Goal: Task Accomplishment & Management: Complete application form

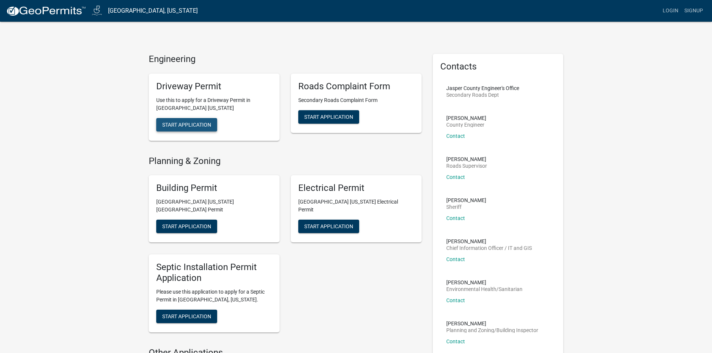
click at [184, 130] on button "Start Application" at bounding box center [186, 124] width 61 height 13
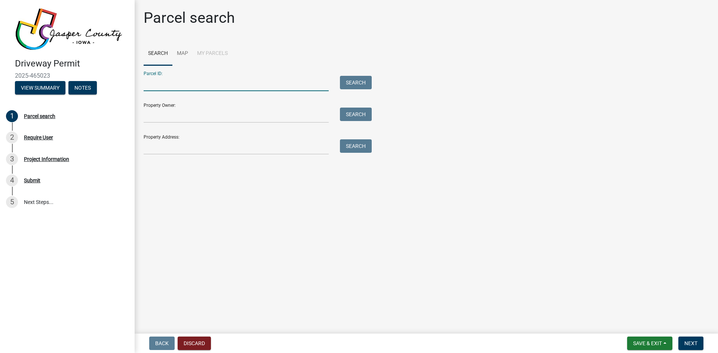
click at [165, 83] on input "Parcel ID:" at bounding box center [236, 83] width 185 height 15
click at [188, 82] on input "Parcel ID:" at bounding box center [236, 83] width 185 height 15
type input "1028200008"
click at [367, 82] on button "Search" at bounding box center [356, 82] width 32 height 13
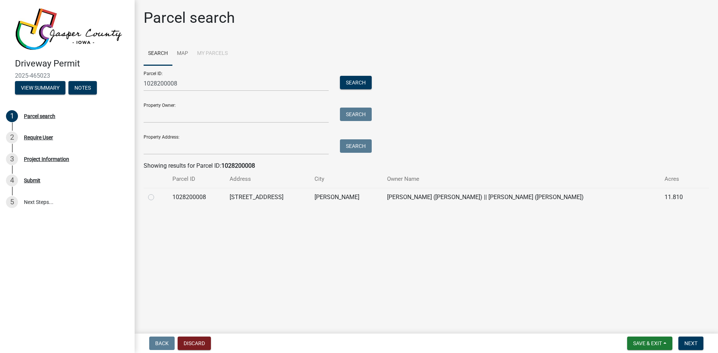
click at [157, 193] on label at bounding box center [157, 193] width 0 height 0
click at [157, 198] on input "radio" at bounding box center [159, 195] width 5 height 5
radio input "true"
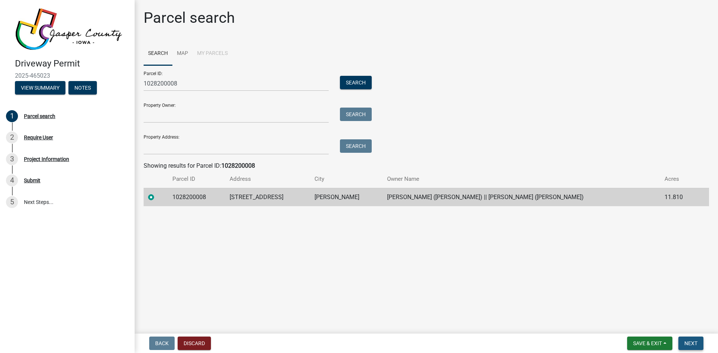
click at [693, 341] on span "Next" at bounding box center [690, 344] width 13 height 6
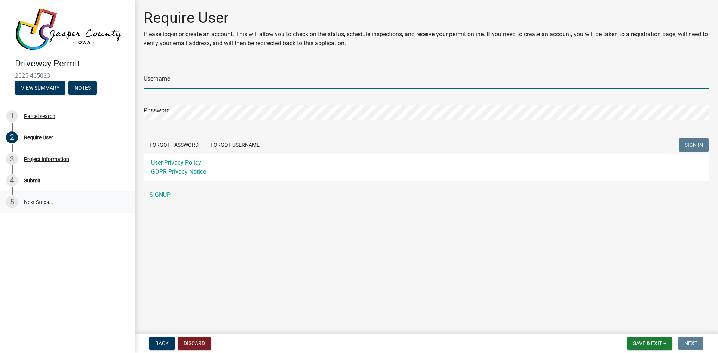
type input "Midstate Solution"
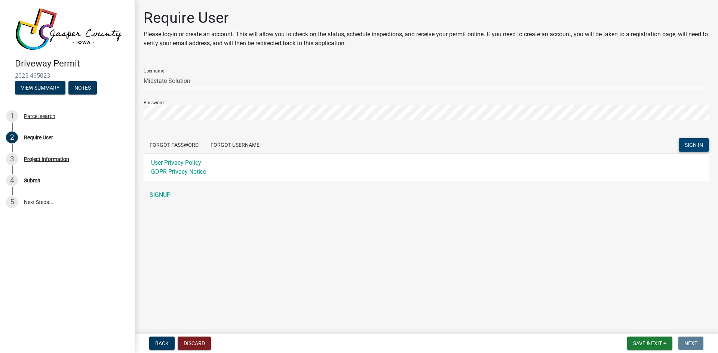
click at [695, 141] on button "SIGN IN" at bounding box center [694, 144] width 30 height 13
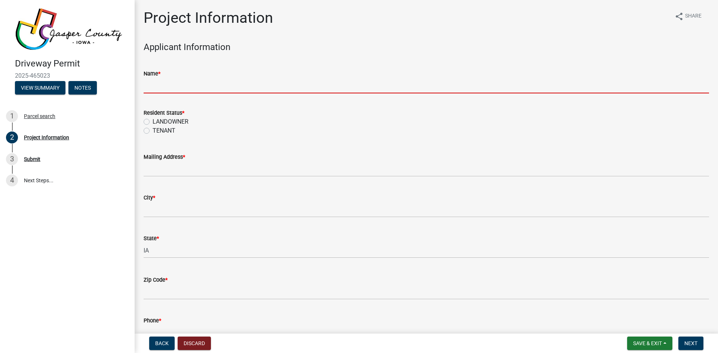
click at [174, 89] on input "Name *" at bounding box center [426, 85] width 565 height 15
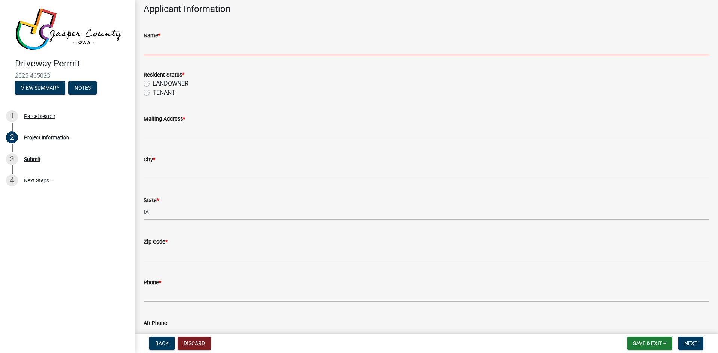
scroll to position [37, 0]
type input "[PERSON_NAME]"
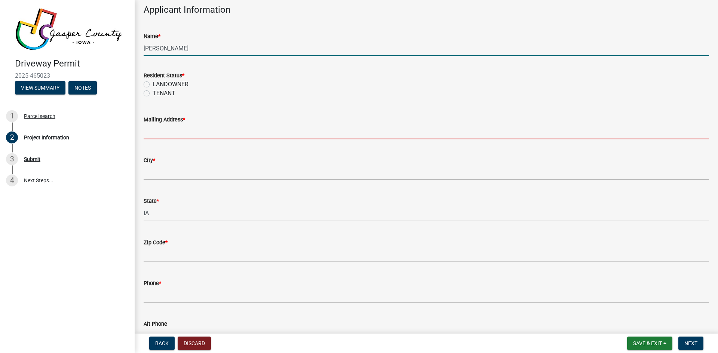
type input "[STREET_ADDRESS][PERSON_NAME]"
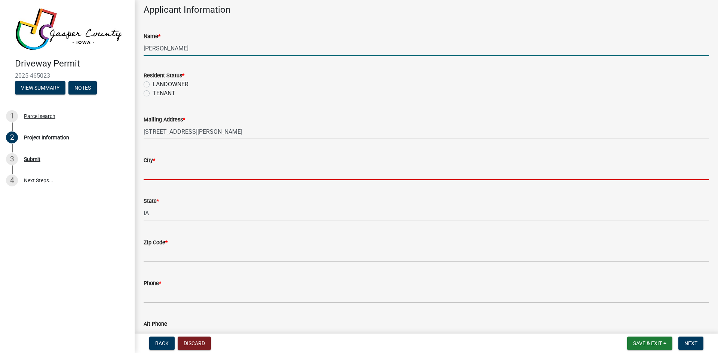
type input "[PERSON_NAME]"
type input "50028"
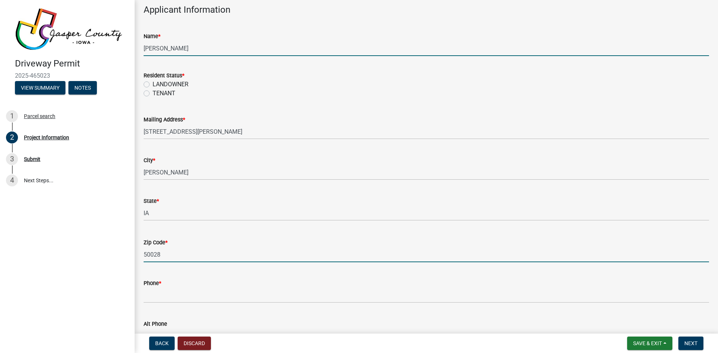
type input "5153930885"
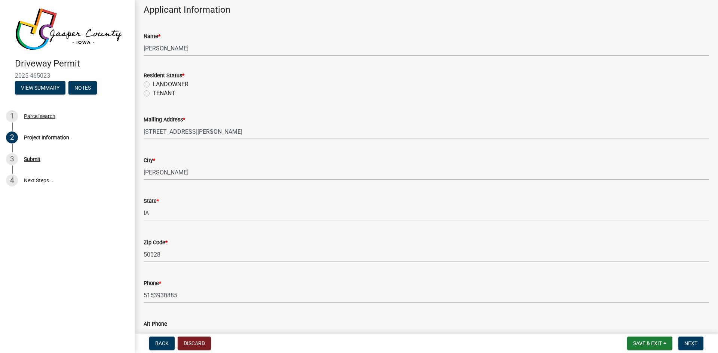
click at [153, 84] on label "LANDOWNER" at bounding box center [171, 84] width 36 height 9
click at [153, 84] on input "LANDOWNER" at bounding box center [155, 82] width 5 height 5
radio input "true"
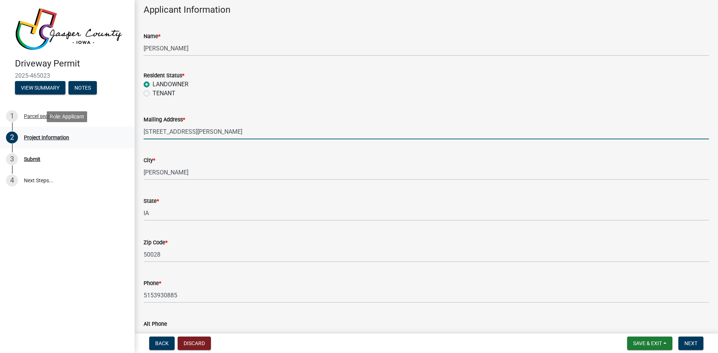
drag, startPoint x: 194, startPoint y: 133, endPoint x: 98, endPoint y: 135, distance: 95.4
click at [98, 135] on div "Driveway Permit 2025-465023 View Summary Notes 1 Parcel search 2 Project Inform…" at bounding box center [359, 176] width 718 height 353
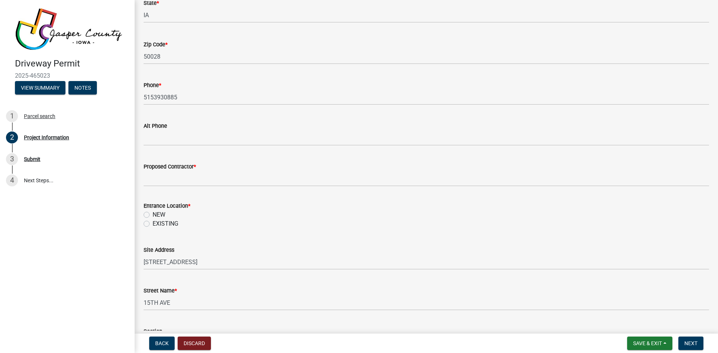
scroll to position [262, 0]
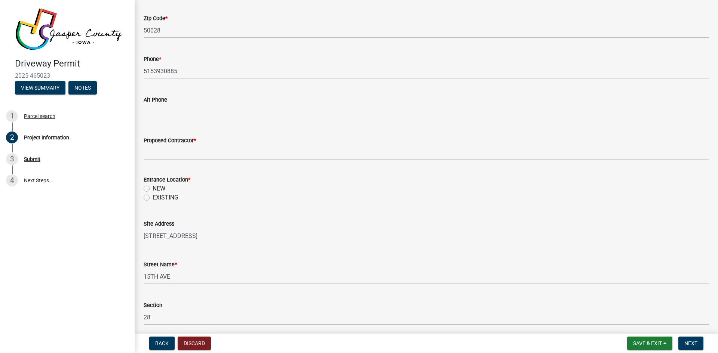
type input "PO Box 594"
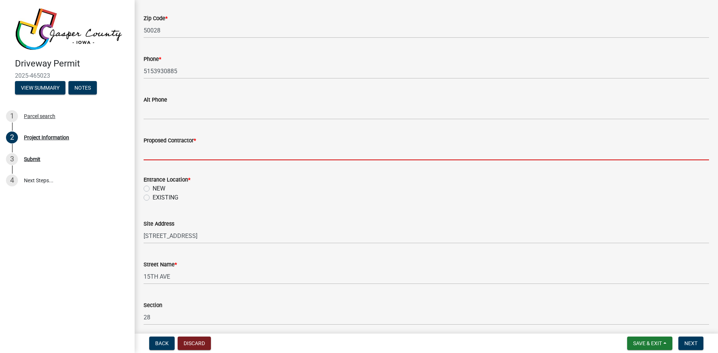
click at [224, 157] on input "Proposed Contractor *" at bounding box center [426, 152] width 565 height 15
type input "MidState Solution LLC"
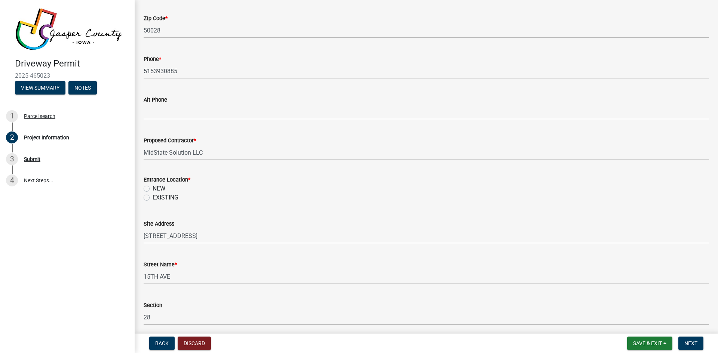
click at [153, 197] on label "EXISTING" at bounding box center [166, 197] width 26 height 9
click at [153, 197] on input "EXISTING" at bounding box center [155, 195] width 5 height 5
radio input "true"
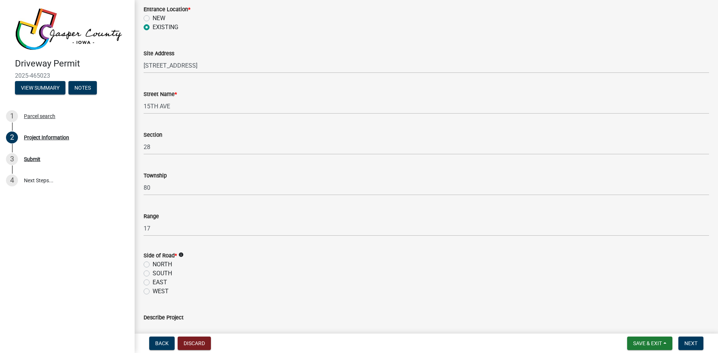
scroll to position [486, 0]
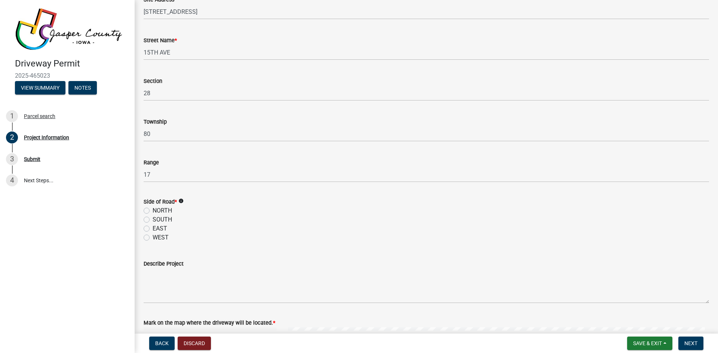
click at [153, 210] on label "NORTH" at bounding box center [162, 210] width 19 height 9
click at [153, 210] on input "NORTH" at bounding box center [155, 208] width 5 height 5
radio input "true"
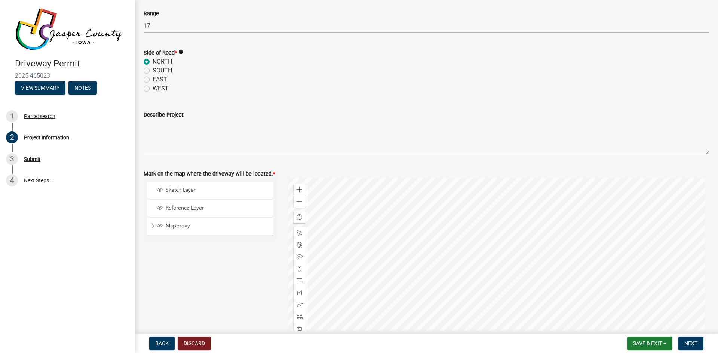
scroll to position [636, 0]
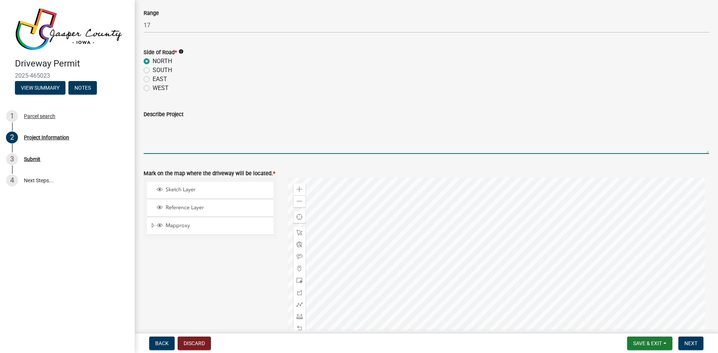
click at [192, 149] on textarea "Describe Project" at bounding box center [426, 136] width 565 height 35
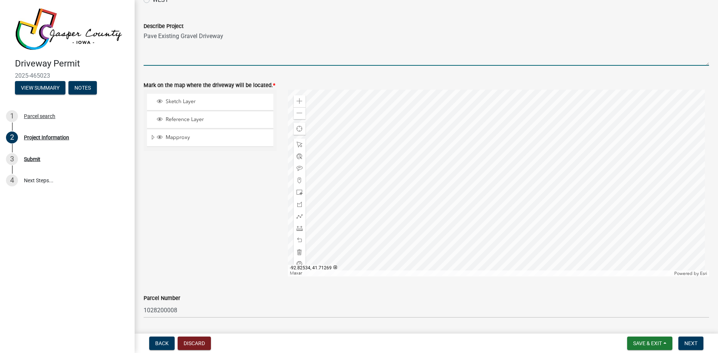
scroll to position [746, 0]
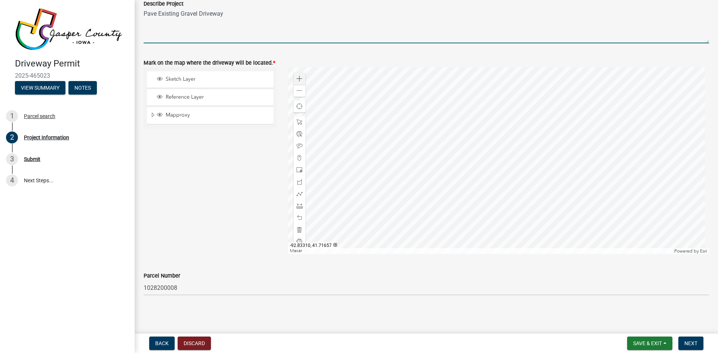
type textarea "Pave Existing Gravel Driveway"
click at [296, 80] on span at bounding box center [299, 79] width 6 height 6
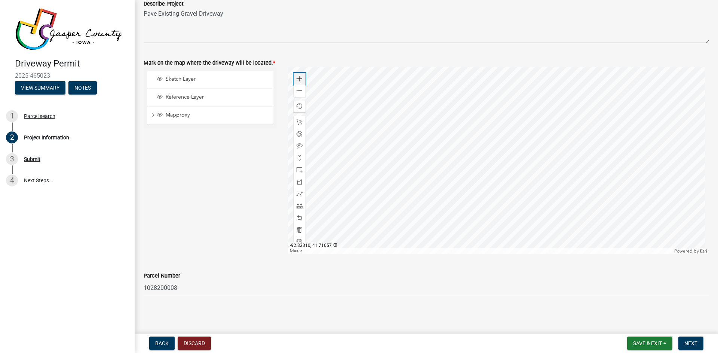
click at [296, 80] on span at bounding box center [299, 79] width 6 height 6
click at [476, 86] on div at bounding box center [498, 160] width 421 height 187
click at [433, 75] on div at bounding box center [498, 160] width 421 height 187
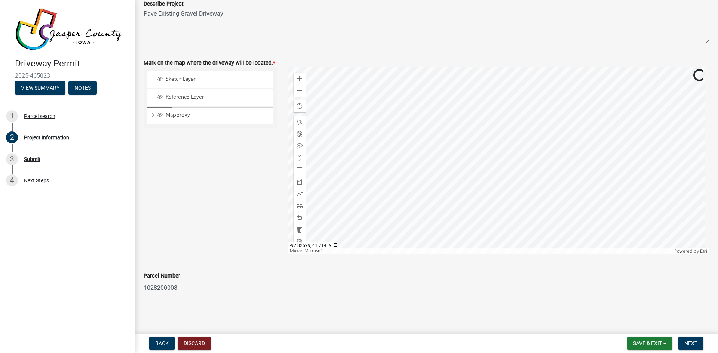
click at [497, 86] on div at bounding box center [498, 160] width 421 height 187
click at [698, 199] on div at bounding box center [498, 160] width 421 height 187
click at [300, 89] on span at bounding box center [299, 91] width 6 height 6
click at [412, 83] on div at bounding box center [498, 160] width 421 height 187
click at [341, 152] on div at bounding box center [498, 160] width 421 height 187
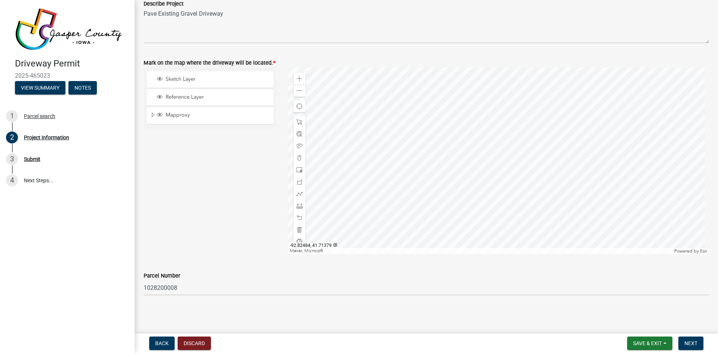
click at [394, 147] on div at bounding box center [498, 160] width 421 height 187
click at [672, 156] on div at bounding box center [498, 160] width 421 height 187
click at [483, 108] on div at bounding box center [498, 160] width 421 height 187
click at [494, 166] on div at bounding box center [498, 160] width 421 height 187
click at [473, 193] on div at bounding box center [498, 160] width 421 height 187
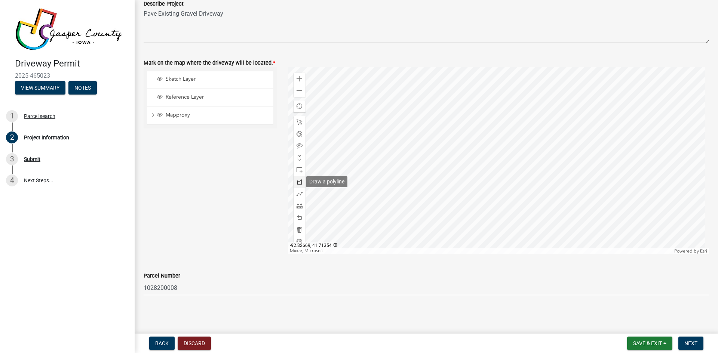
click at [298, 183] on span at bounding box center [299, 182] width 6 height 6
click at [453, 199] on div at bounding box center [498, 160] width 421 height 187
click at [496, 200] on div at bounding box center [498, 160] width 421 height 187
click at [496, 194] on div at bounding box center [498, 160] width 421 height 187
click at [484, 177] on div at bounding box center [498, 160] width 421 height 187
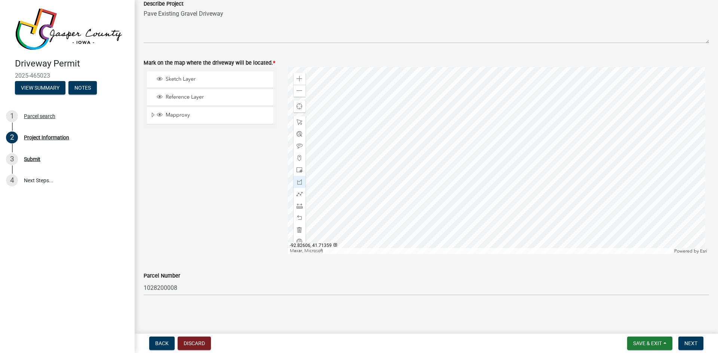
click at [467, 177] on div at bounding box center [498, 160] width 421 height 187
click at [455, 191] on div at bounding box center [498, 160] width 421 height 187
click at [453, 198] on div at bounding box center [498, 160] width 421 height 187
click at [692, 343] on span "Next" at bounding box center [690, 344] width 13 height 6
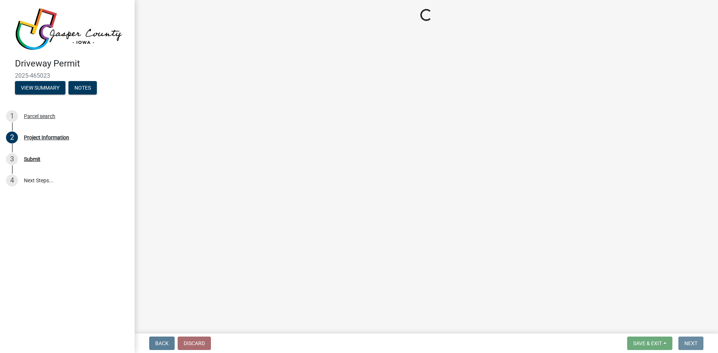
scroll to position [0, 0]
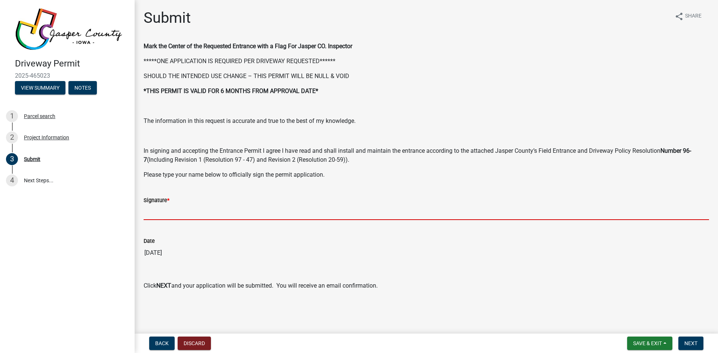
click at [164, 210] on input "Signature *" at bounding box center [426, 212] width 565 height 15
type input "[PERSON_NAME]"
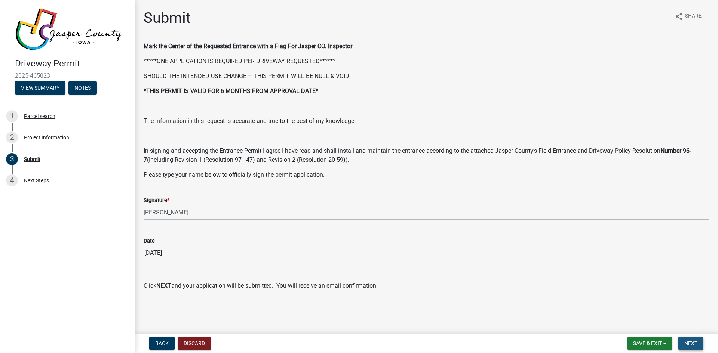
click at [686, 341] on span "Next" at bounding box center [690, 344] width 13 height 6
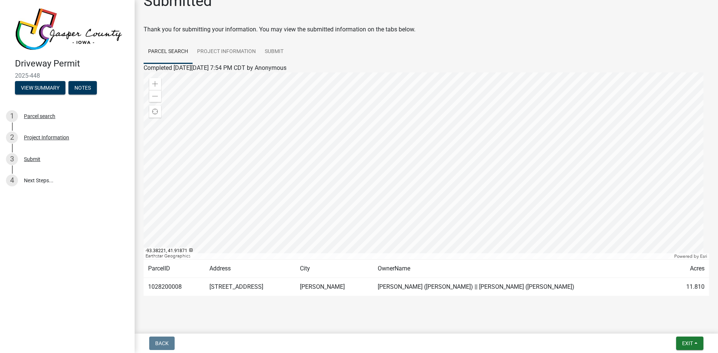
scroll to position [26, 0]
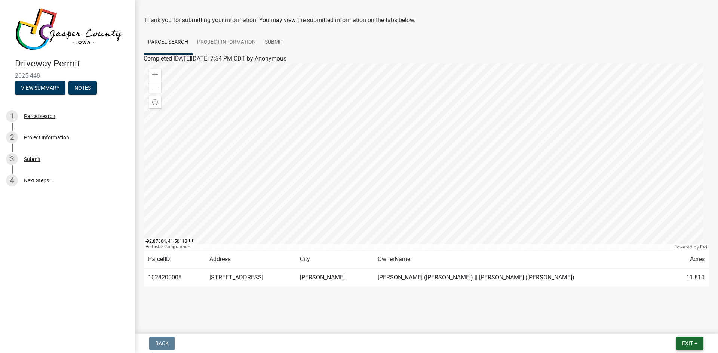
click at [691, 341] on span "Exit" at bounding box center [687, 344] width 11 height 6
click at [674, 326] on button "Save & Exit" at bounding box center [673, 324] width 60 height 18
